Goal: Task Accomplishment & Management: Use online tool/utility

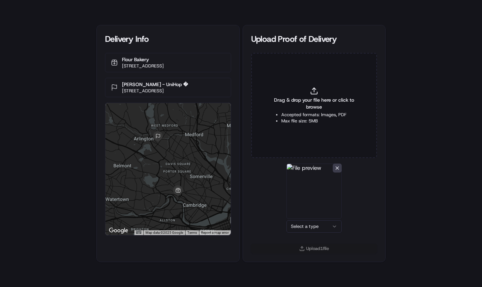
click at [305, 224] on html "Delivery Info Flour Bakery [STREET_ADDRESS] [PERSON_NAME] - UniHop � [STREET_AD…" at bounding box center [241, 143] width 482 height 287
click at [310, 250] on button "Upload 1 file" at bounding box center [314, 249] width 126 height 10
